Goal: Task Accomplishment & Management: Use online tool/utility

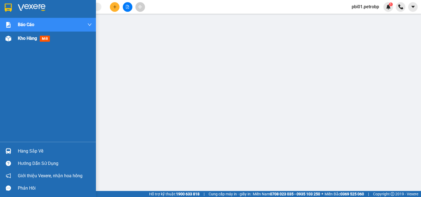
click at [13, 41] on div "Kho hàng mới" at bounding box center [48, 39] width 96 height 14
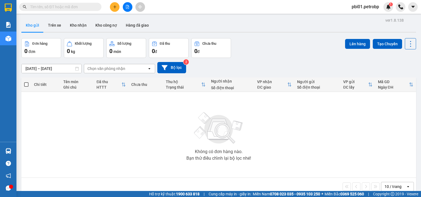
click at [34, 29] on button "Kho gửi" at bounding box center [32, 25] width 22 height 13
click at [37, 70] on input "[DATE] – [DATE]" at bounding box center [52, 68] width 60 height 9
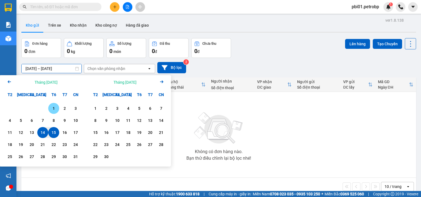
click at [53, 110] on div "1" at bounding box center [54, 108] width 8 height 7
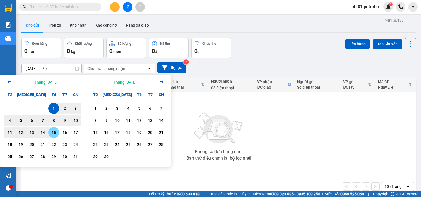
click at [53, 132] on div "15" at bounding box center [54, 132] width 8 height 7
type input "[DATE] – [DATE]"
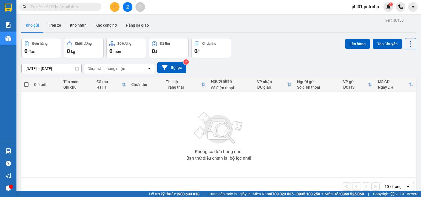
scroll to position [25, 0]
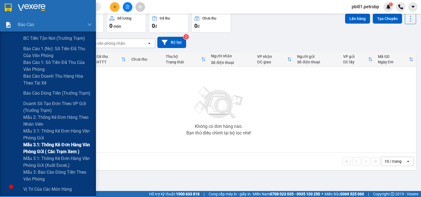
click at [55, 149] on span "Mẫu 3.1: Thống kê đơn hàng văn phòng gửi ( các trạm xem )" at bounding box center [57, 148] width 69 height 14
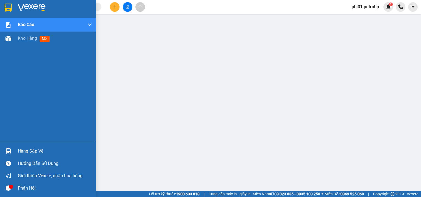
click at [22, 151] on div "Hàng sắp về" at bounding box center [55, 151] width 74 height 8
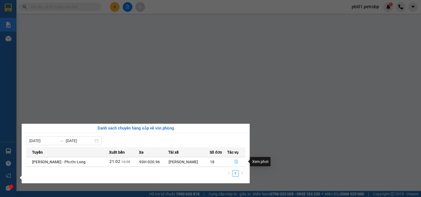
click at [235, 163] on icon "file-done" at bounding box center [236, 162] width 3 height 4
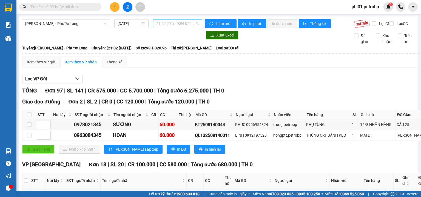
click at [164, 24] on span "21:02 (TC) - 93H-020.96" at bounding box center [177, 23] width 43 height 8
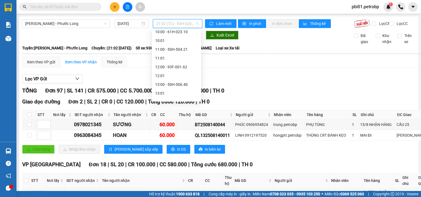
scroll to position [85, 0]
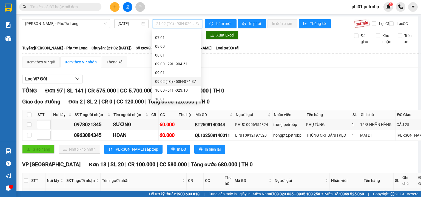
click at [189, 81] on div "09:02 (TC) - 50H-074.37" at bounding box center [176, 81] width 43 height 6
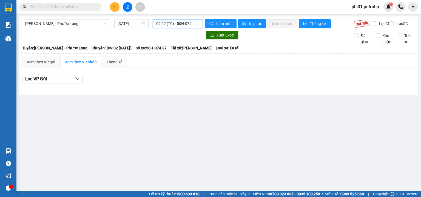
click at [187, 22] on span "09:02 (TC) - 50H-074.37" at bounding box center [177, 23] width 43 height 8
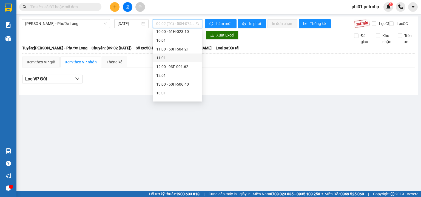
scroll to position [172, 0]
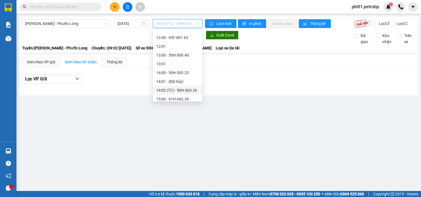
click at [186, 89] on div "14:02 (TC) - 50H-363.26" at bounding box center [177, 90] width 43 height 6
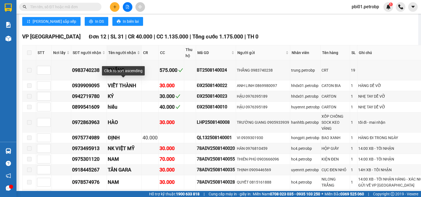
scroll to position [1374, 0]
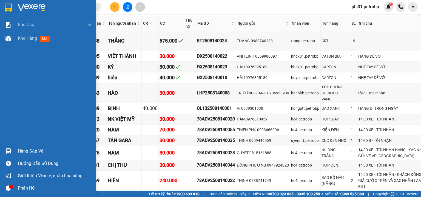
click at [24, 153] on div "Hàng sắp về" at bounding box center [55, 151] width 74 height 8
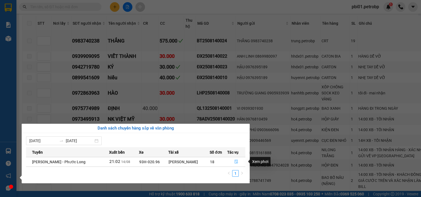
click at [238, 159] on button "button" at bounding box center [236, 161] width 18 height 9
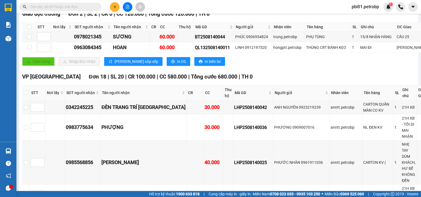
scroll to position [58, 0]
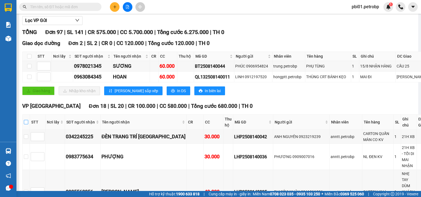
click at [27, 124] on input "checkbox" at bounding box center [26, 122] width 4 height 4
checkbox input "true"
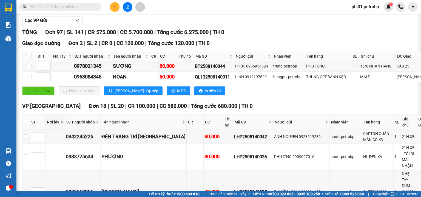
checkbox input "true"
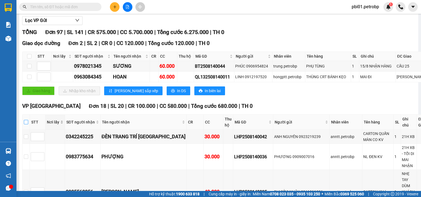
checkbox input "true"
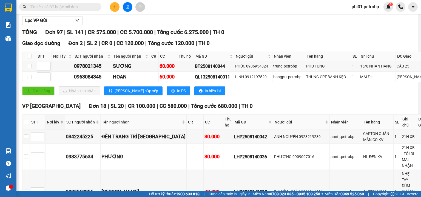
checkbox input "true"
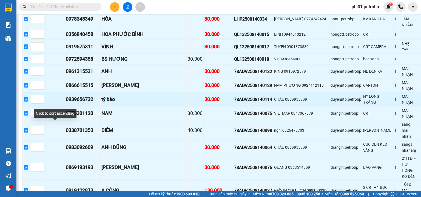
scroll to position [409, 0]
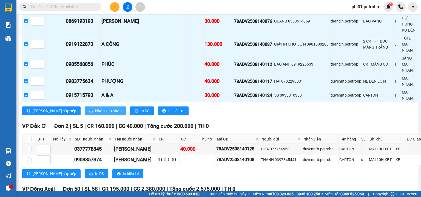
click at [95, 114] on span "Nhập kho nhận" at bounding box center [108, 111] width 27 height 6
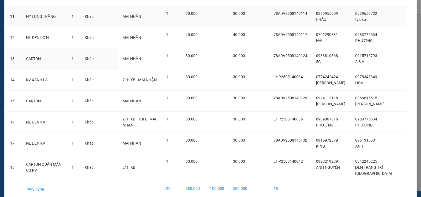
scroll to position [280, 0]
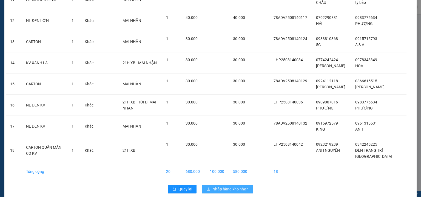
click at [231, 186] on span "Nhập hàng kho nhận" at bounding box center [230, 189] width 36 height 6
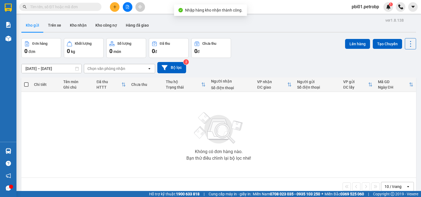
scroll to position [25, 0]
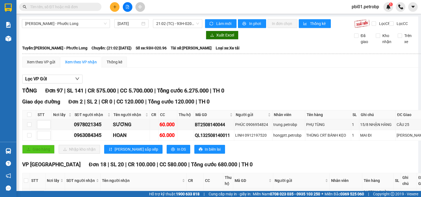
scroll to position [409, 0]
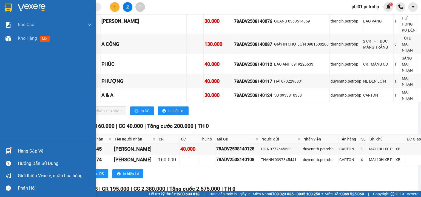
click at [8, 148] on img at bounding box center [8, 151] width 6 height 6
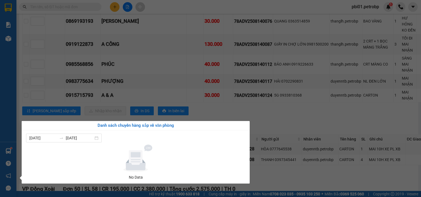
click at [277, 149] on section "Kết quả tìm kiếm ( 0 ) Bộ lọc No Data pbi01.petrobp 1 Báo cáo BC tiền tận nơi (…" at bounding box center [210, 98] width 421 height 197
